Goal: Task Accomplishment & Management: Use online tool/utility

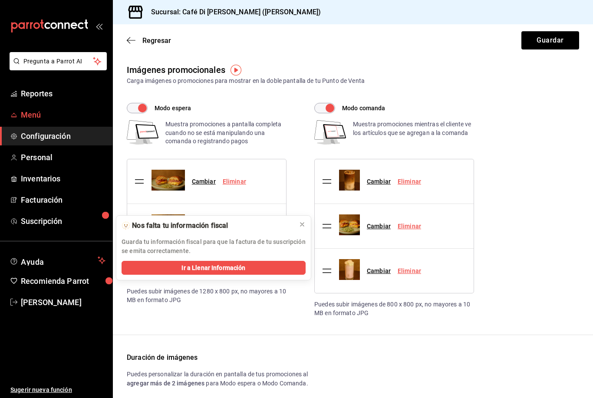
click at [33, 119] on span "Menú" at bounding box center [63, 115] width 85 height 12
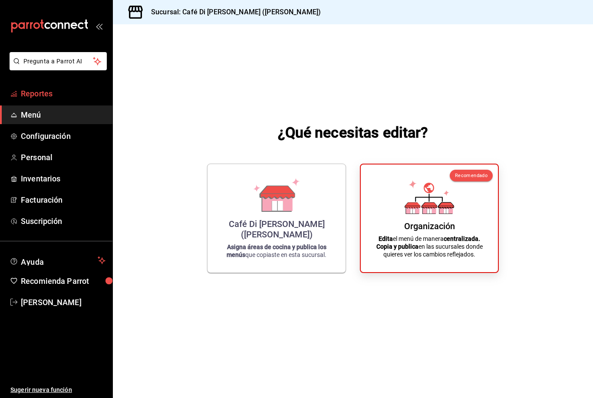
click at [35, 95] on span "Reportes" at bounding box center [63, 94] width 85 height 12
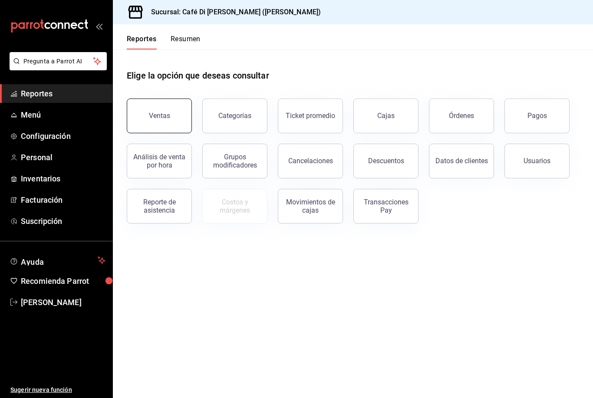
click at [161, 116] on div "Ventas" at bounding box center [159, 116] width 21 height 8
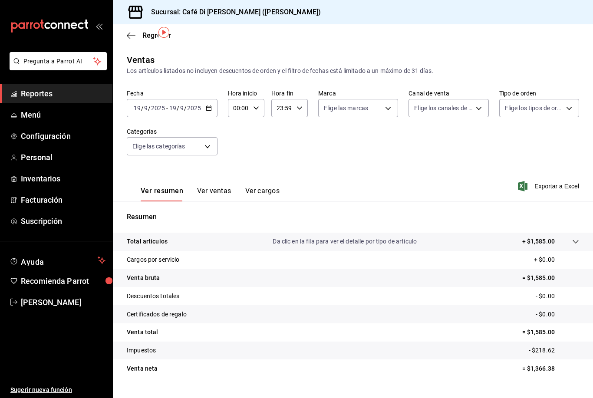
scroll to position [28, 0]
click at [220, 187] on button "Ver ventas" at bounding box center [214, 194] width 34 height 15
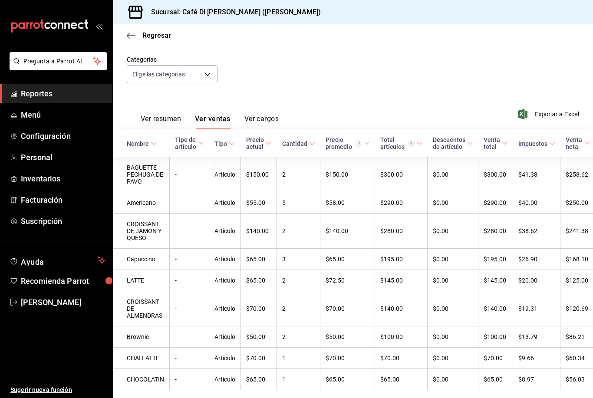
scroll to position [72, 0]
click at [341, 378] on div "Ventas Los artículos listados no incluyen descuentos de orden y el filtro de fe…" at bounding box center [353, 193] width 480 height 423
click at [549, 109] on span "Exportar a Excel" at bounding box center [549, 114] width 59 height 10
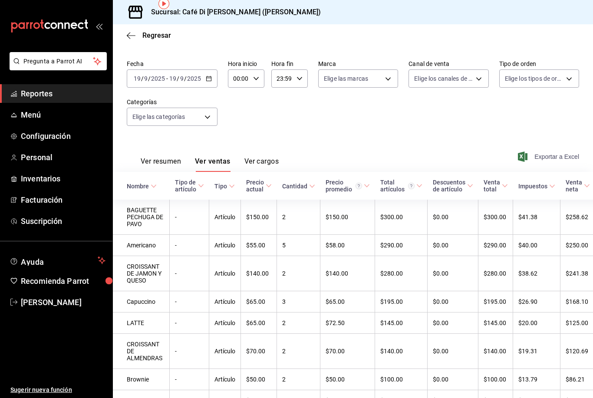
scroll to position [28, 0]
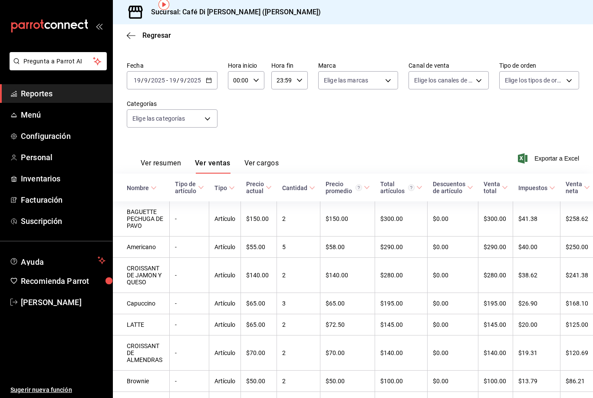
click at [259, 159] on button "Ver cargos" at bounding box center [261, 166] width 35 height 15
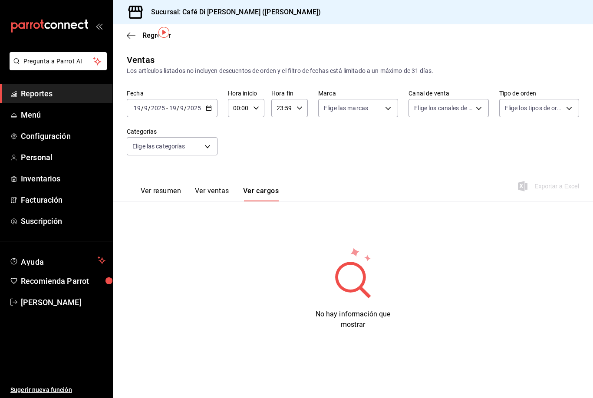
click at [210, 187] on button "Ver ventas" at bounding box center [212, 194] width 34 height 15
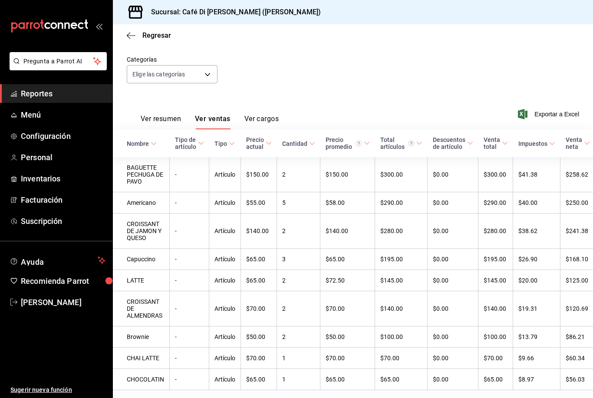
scroll to position [72, 0]
click at [158, 115] on button "Ver resumen" at bounding box center [161, 122] width 40 height 15
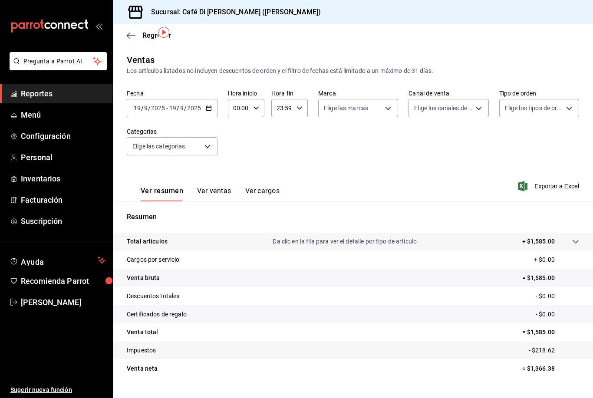
click at [263, 187] on button "Ver cargos" at bounding box center [262, 194] width 35 height 15
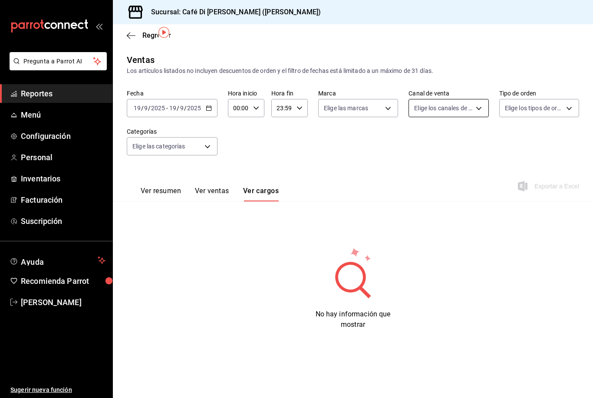
click at [476, 87] on body "Pregunta a Parrot AI Reportes Menú Configuración Personal Inventarios Facturaci…" at bounding box center [296, 199] width 593 height 398
click at [424, 141] on label at bounding box center [419, 143] width 11 height 8
click at [422, 141] on input "checkbox" at bounding box center [418, 143] width 8 height 8
checkbox input "false"
click at [414, 147] on li "Punto de venta" at bounding box center [448, 143] width 79 height 20
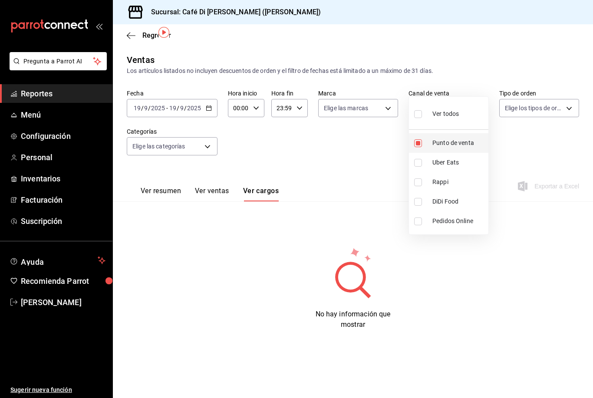
type input "PARROT"
checkbox input "true"
click at [418, 117] on input "checkbox" at bounding box center [418, 114] width 8 height 8
checkbox input "true"
type input "PARROT,UBER_EATS,RAPPI,DIDI_FOOD,ONLINE"
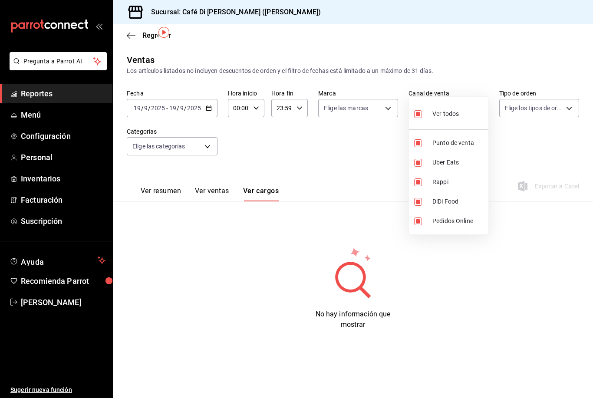
checkbox input "true"
click at [559, 82] on div at bounding box center [296, 199] width 593 height 398
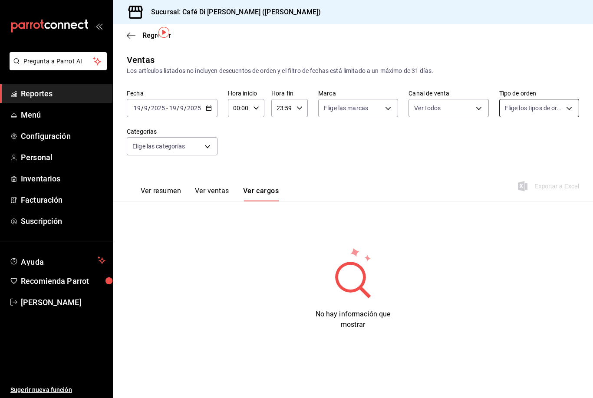
click at [571, 75] on body "Pregunta a Parrot AI Reportes Menú Configuración Personal Inventarios Facturaci…" at bounding box center [296, 199] width 593 height 398
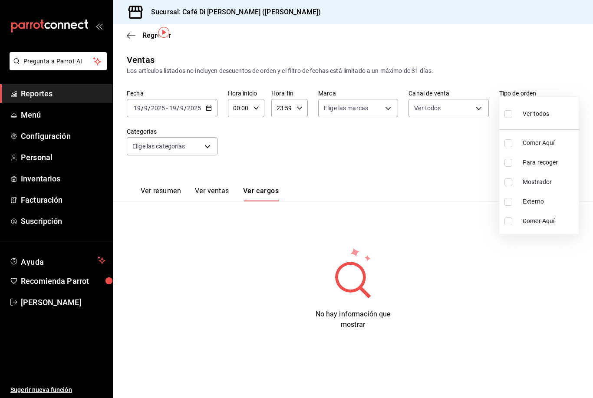
click at [508, 116] on input "checkbox" at bounding box center [508, 114] width 8 height 8
checkbox input "true"
type input "f26c1d08-09ce-495e-8933-b1df3e44cb55,42c72f03-8a1c-4e6e-a663-3dbb911f0394,d4e2e…"
checkbox input "true"
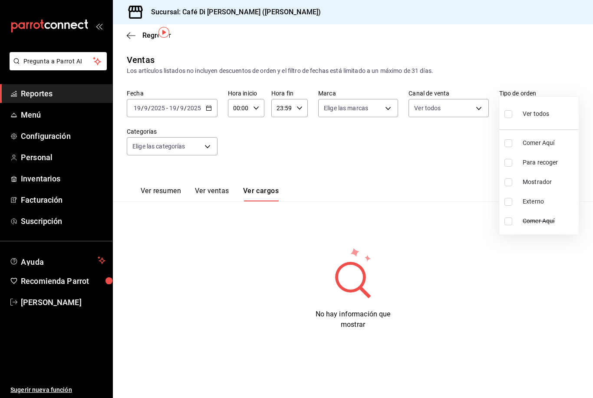
checkbox input "true"
click at [470, 134] on div at bounding box center [296, 199] width 593 height 398
click at [383, 84] on body "Pregunta a Parrot AI Reportes Menú Configuración Personal Inventarios Facturaci…" at bounding box center [296, 199] width 593 height 398
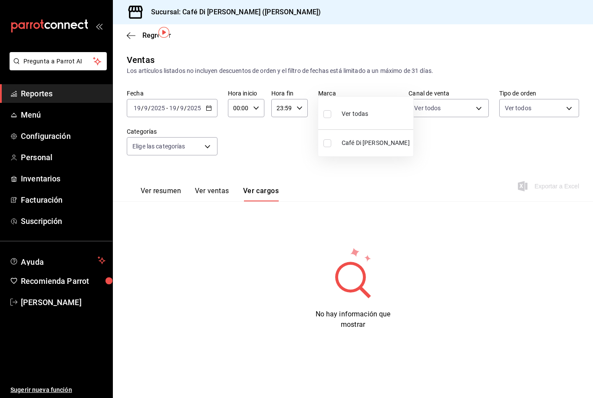
click at [394, 145] on span "Café Di [PERSON_NAME]" at bounding box center [376, 142] width 68 height 9
type input "c9442b5d-b7a1-4939-945f-f963828c7eac"
checkbox input "true"
click at [483, 126] on div at bounding box center [296, 199] width 593 height 398
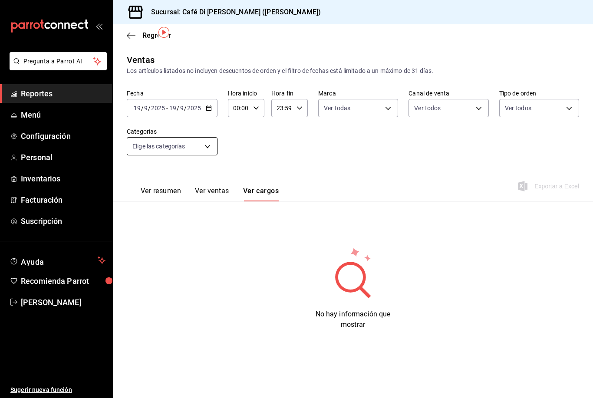
click at [214, 117] on body "Pregunta a Parrot AI Reportes Menú Configuración Personal Inventarios Facturaci…" at bounding box center [296, 199] width 593 height 398
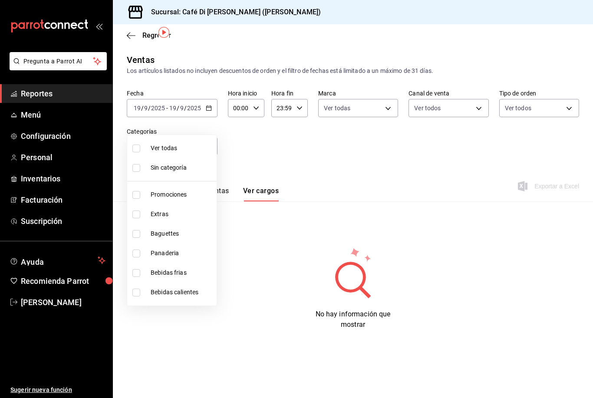
click at [278, 127] on div at bounding box center [296, 199] width 593 height 398
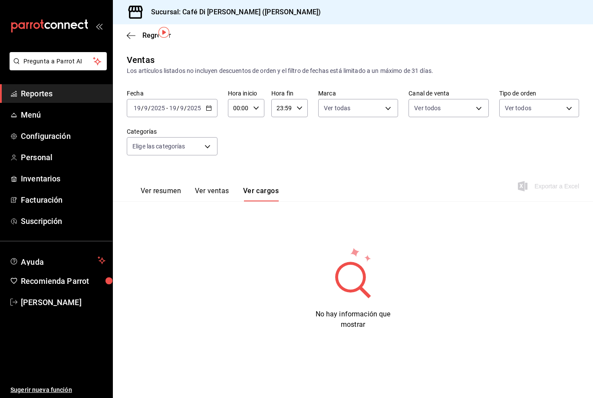
click at [162, 187] on button "Ver resumen" at bounding box center [161, 194] width 40 height 15
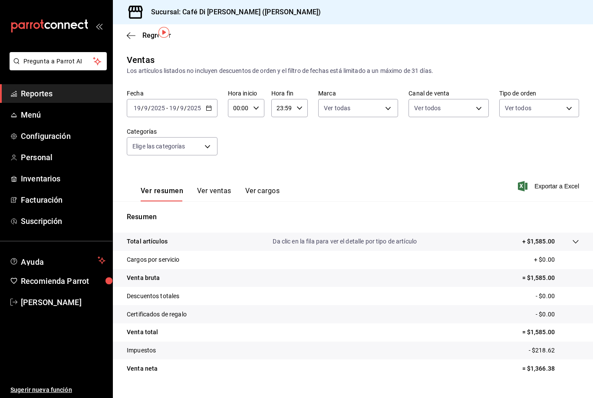
click at [220, 187] on button "Ver ventas" at bounding box center [214, 194] width 34 height 15
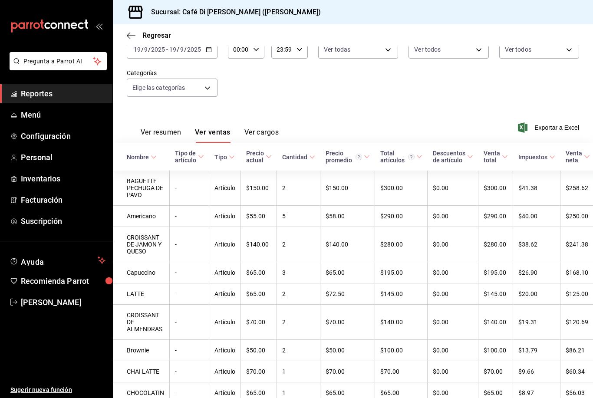
scroll to position [58, 0]
